Goal: Task Accomplishment & Management: Manage account settings

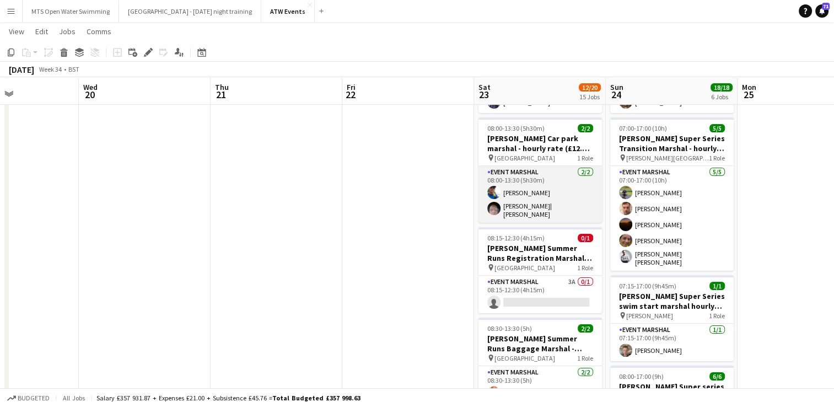
scroll to position [118, 0]
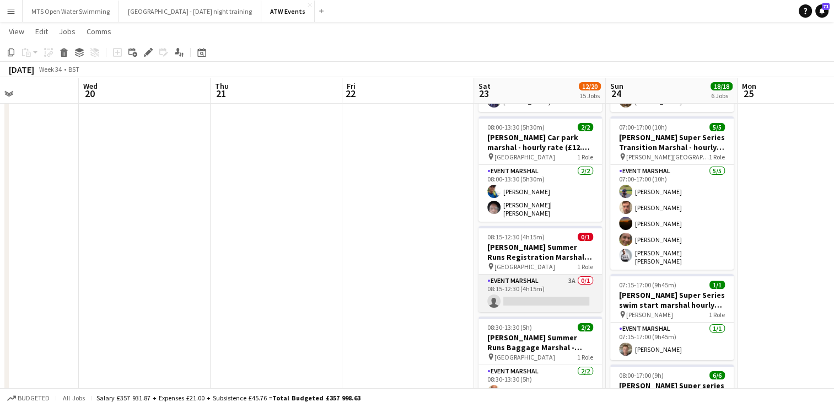
click at [569, 275] on app-card-role "Event Marshal 3A 0/1 08:15-12:30 (4h15m) single-neutral-actions" at bounding box center [540, 293] width 123 height 37
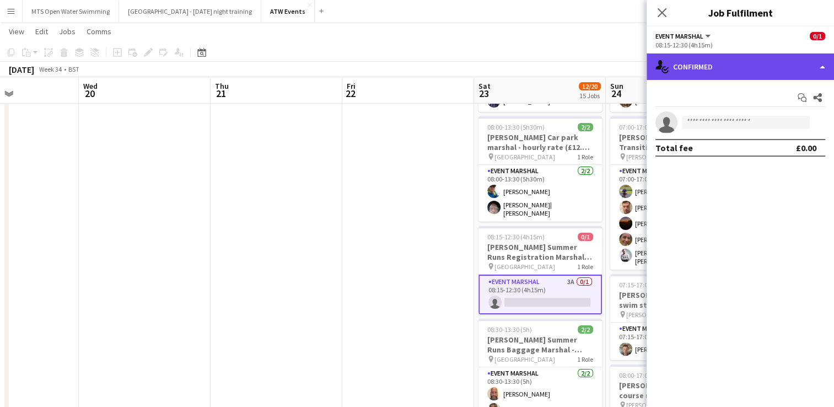
click at [722, 61] on div "single-neutral-actions-check-2 Confirmed" at bounding box center [740, 66] width 187 height 26
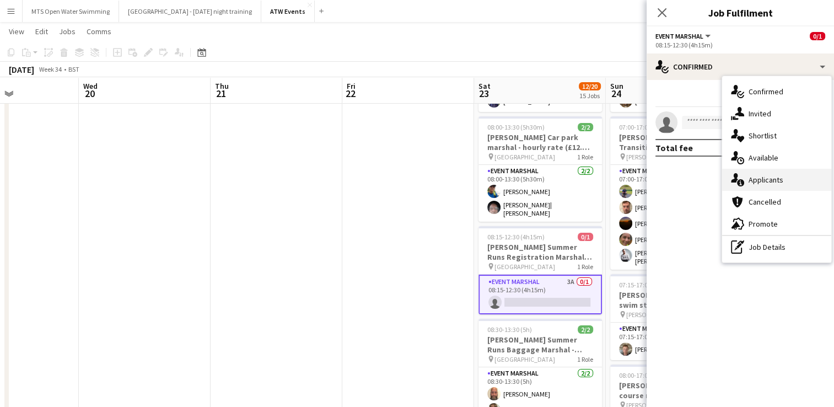
click at [775, 179] on div "single-neutral-actions-information Applicants" at bounding box center [776, 180] width 109 height 22
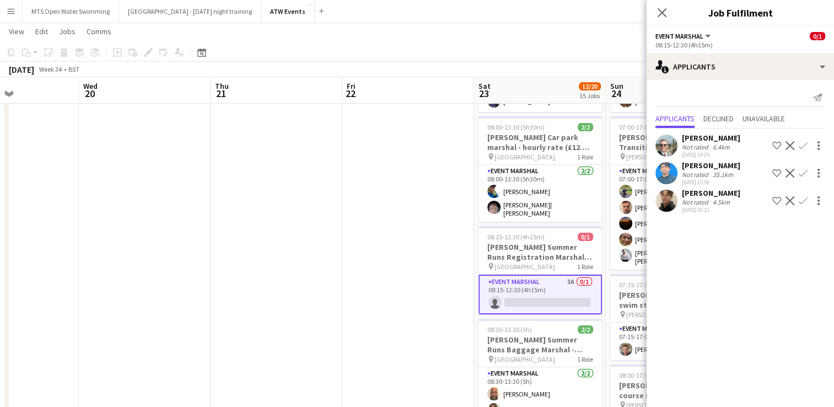
click at [710, 192] on div "[PERSON_NAME]" at bounding box center [711, 193] width 58 height 10
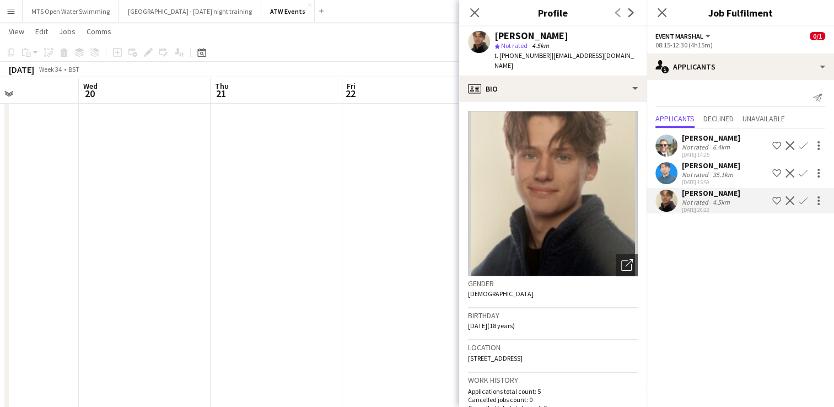
click at [804, 200] on app-icon "Confirm" at bounding box center [803, 200] width 9 height 9
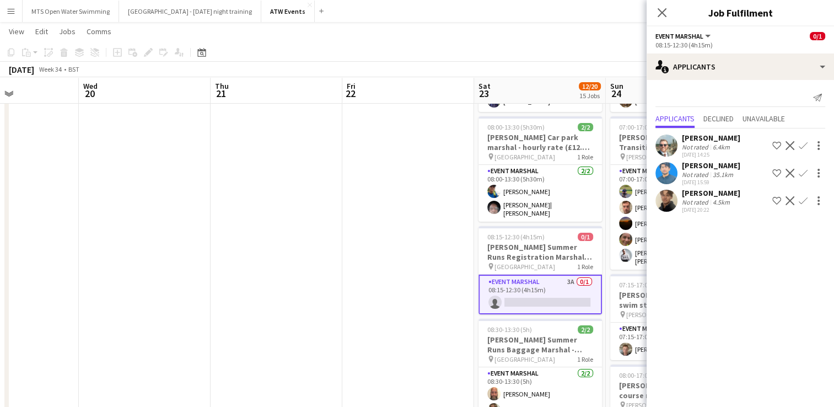
click at [804, 200] on app-icon "Confirm" at bounding box center [803, 200] width 9 height 9
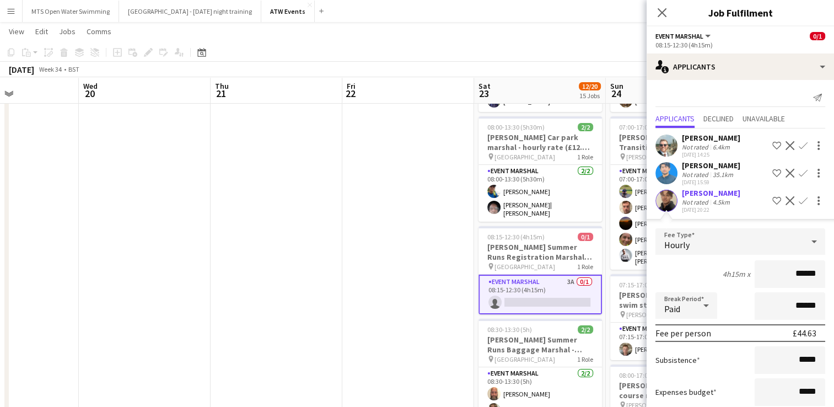
scroll to position [66, 0]
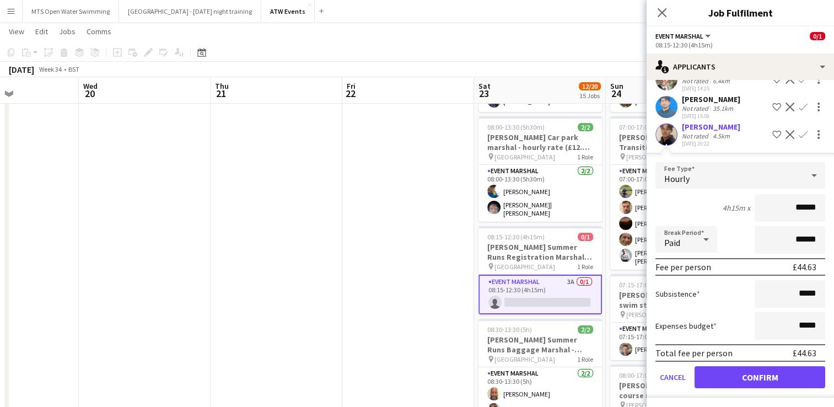
type input "******"
click at [768, 372] on button "Confirm" at bounding box center [760, 377] width 131 height 22
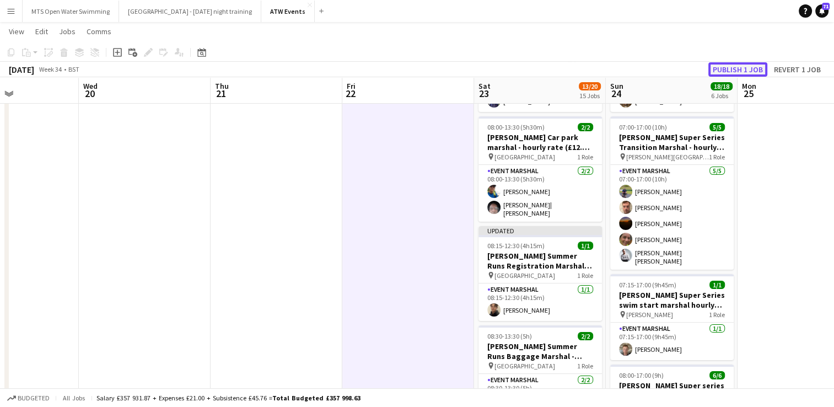
click at [737, 68] on button "Publish 1 job" at bounding box center [737, 69] width 59 height 14
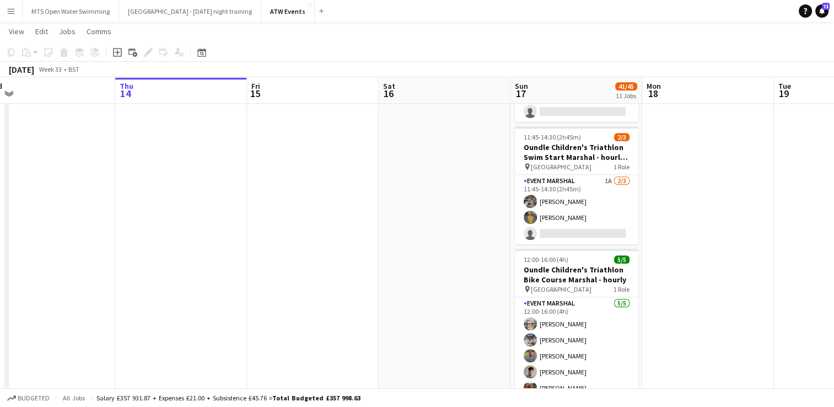
scroll to position [1065, 0]
